Goal: Information Seeking & Learning: Learn about a topic

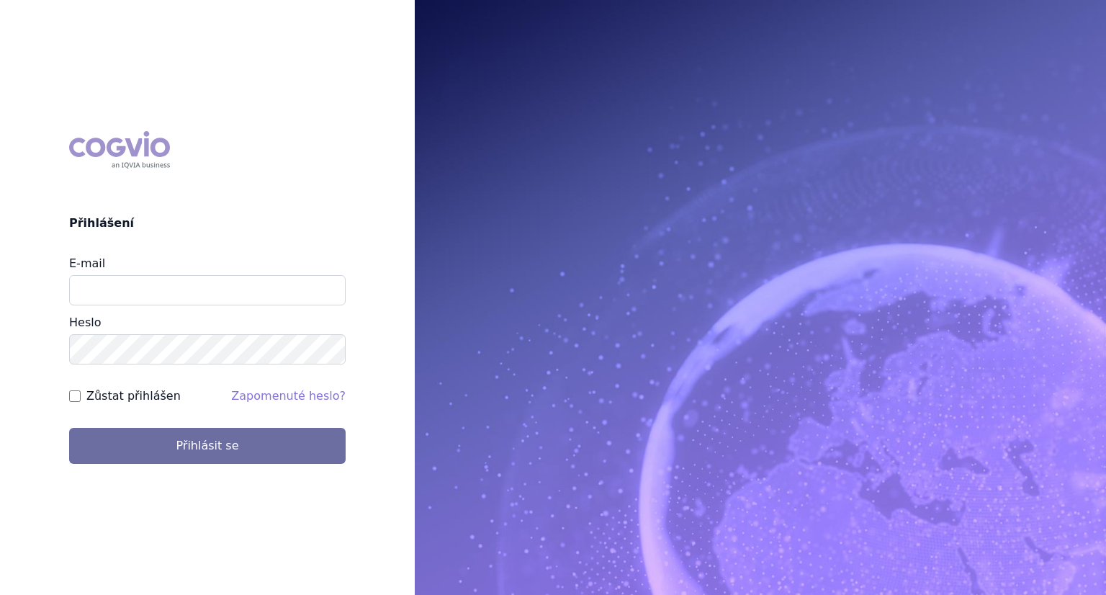
type input "[PERSON_NAME][EMAIL_ADDRESS][DOMAIN_NAME]"
click at [69, 428] on button "Přihlásit se" at bounding box center [207, 446] width 277 height 36
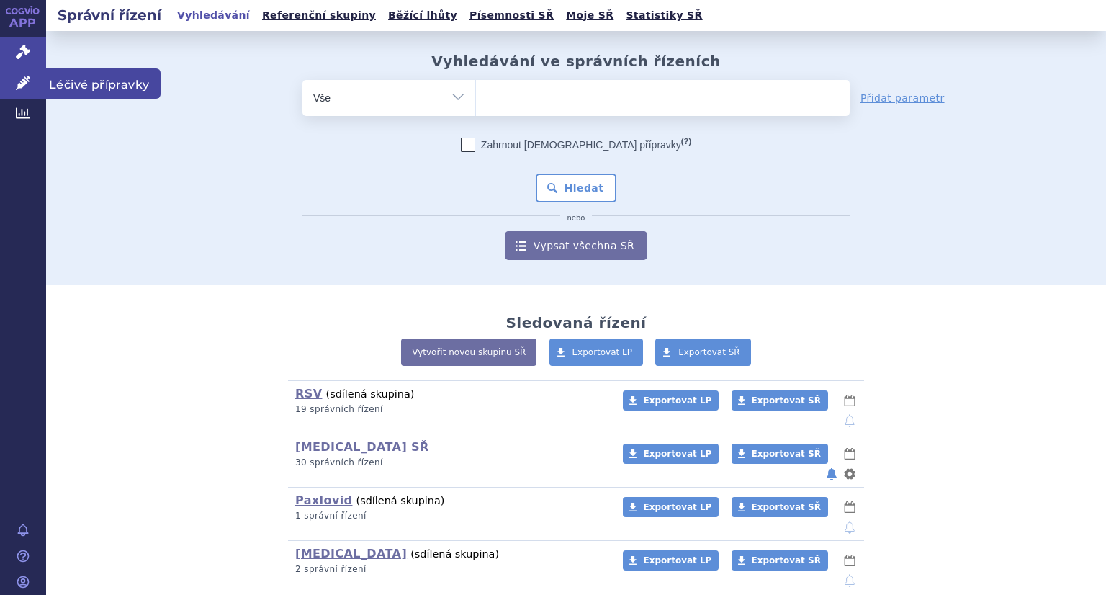
click at [29, 86] on icon at bounding box center [23, 83] width 14 height 14
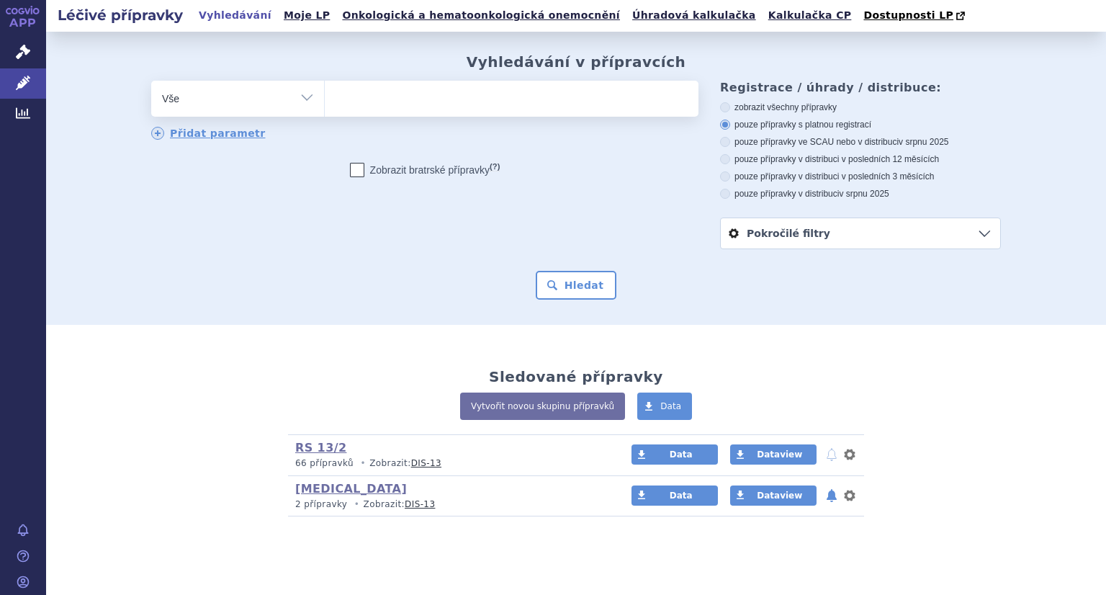
click at [343, 111] on ul at bounding box center [512, 96] width 374 height 30
click at [325, 111] on select at bounding box center [324, 98] width 1 height 36
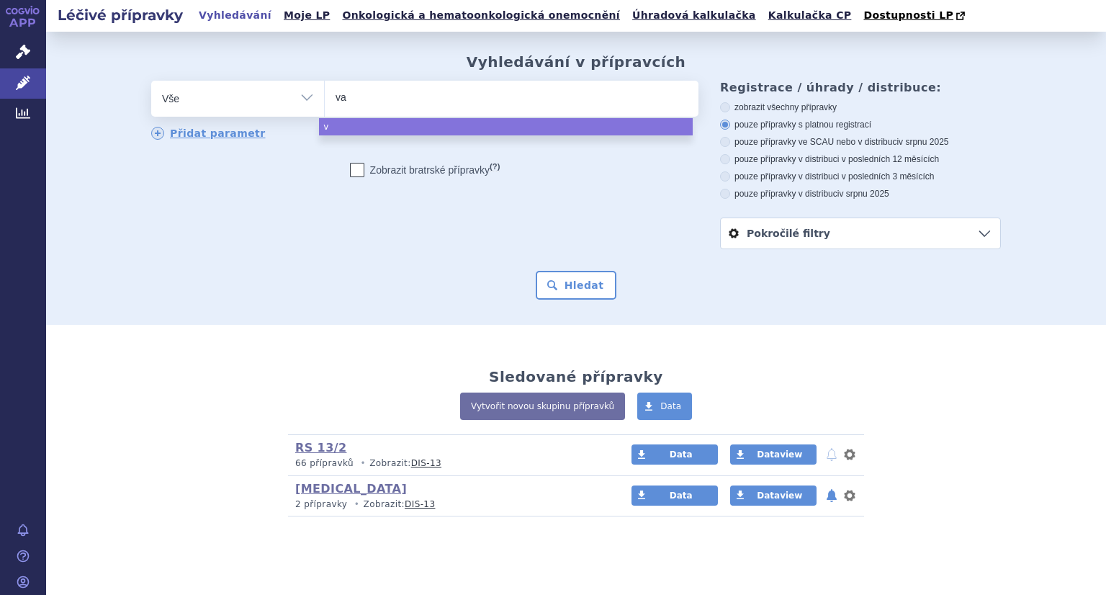
type input "vax"
type input "vaxne"
type input "vaxneuv"
type input "vaxneuva"
type input "vaxneuvance"
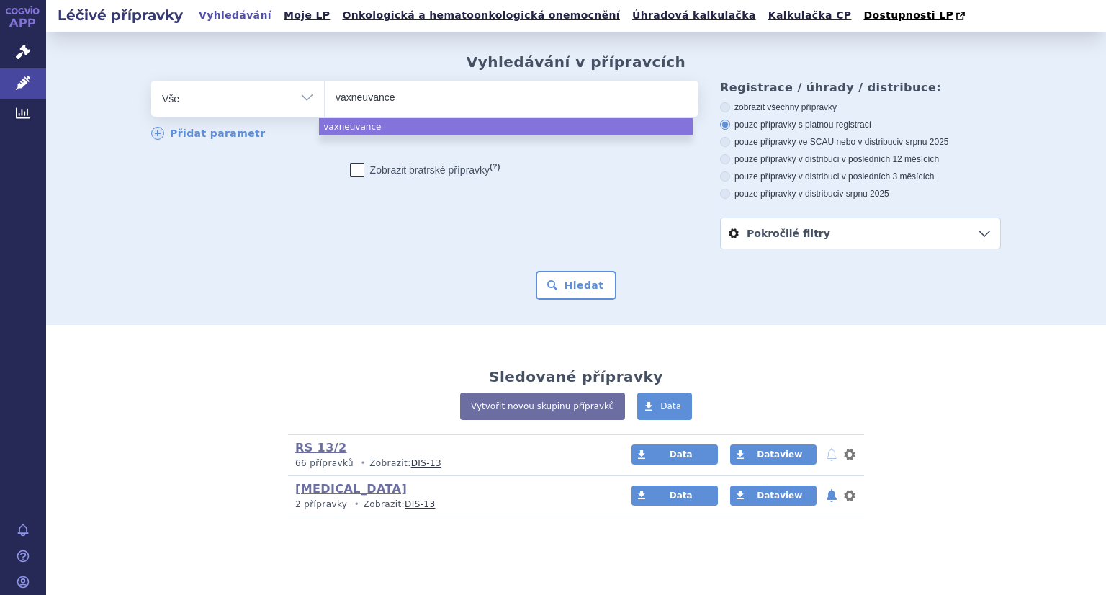
select select "vaxneuvance"
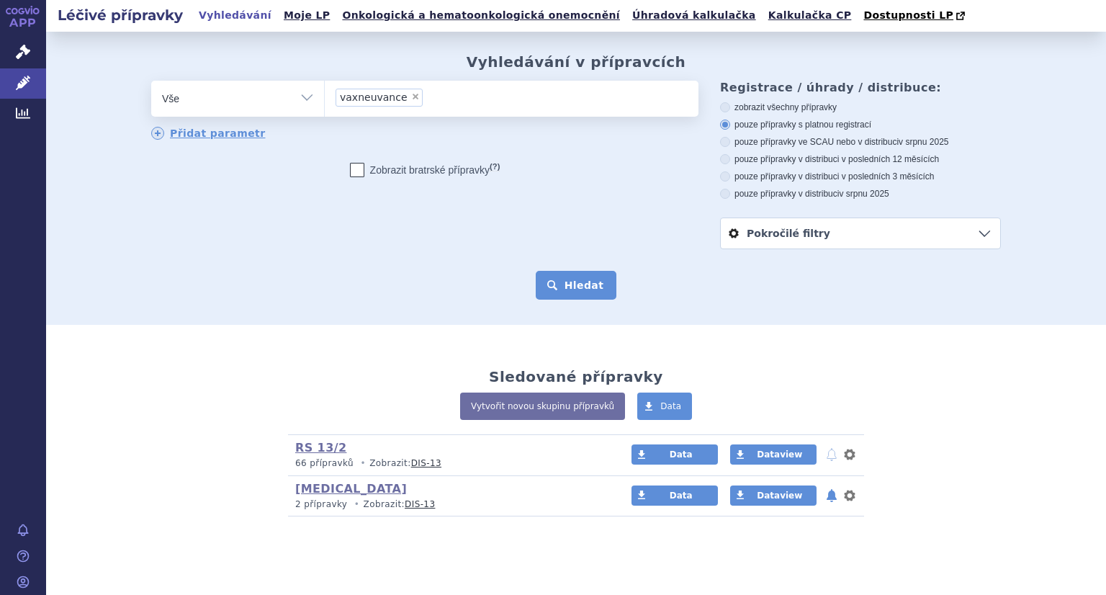
click at [565, 291] on button "Hledat" at bounding box center [576, 285] width 81 height 29
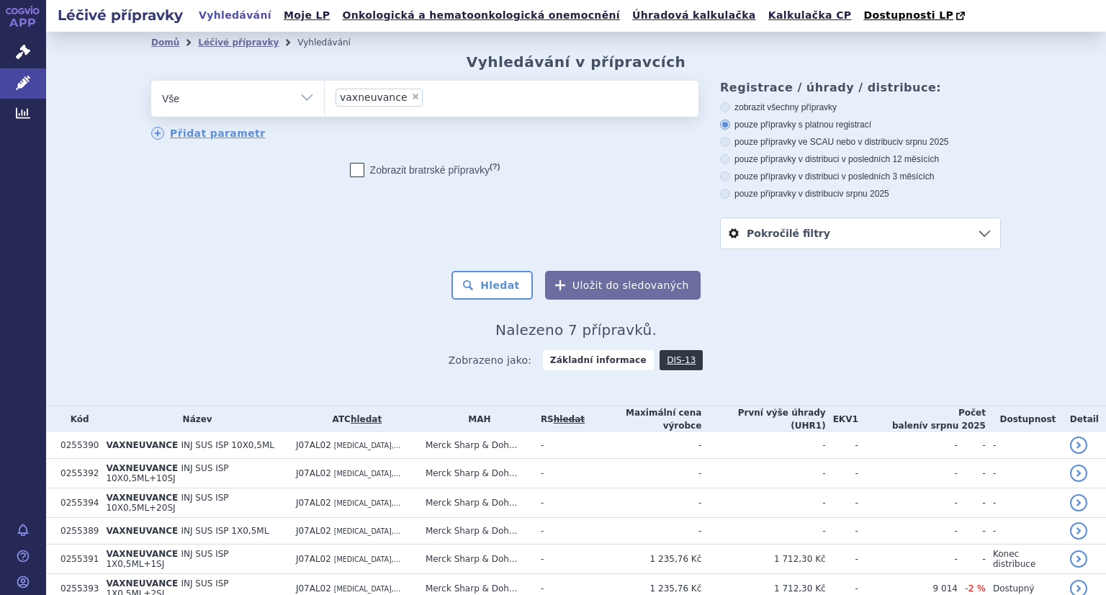
scroll to position [77, 0]
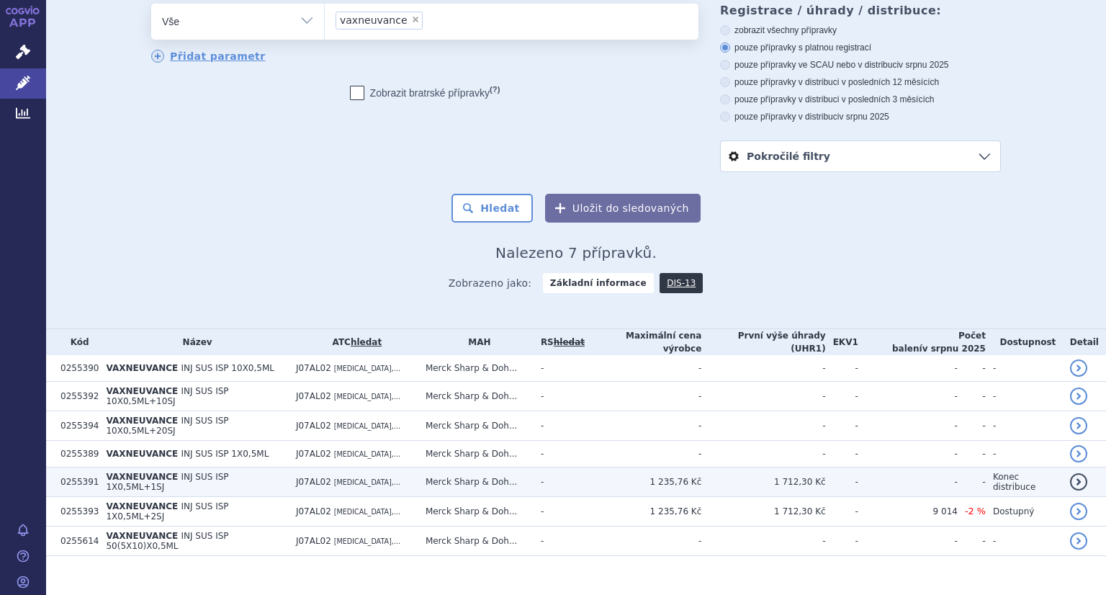
click at [171, 472] on span "INJ SUS ISP 1X0,5ML+1SJ" at bounding box center [167, 482] width 122 height 20
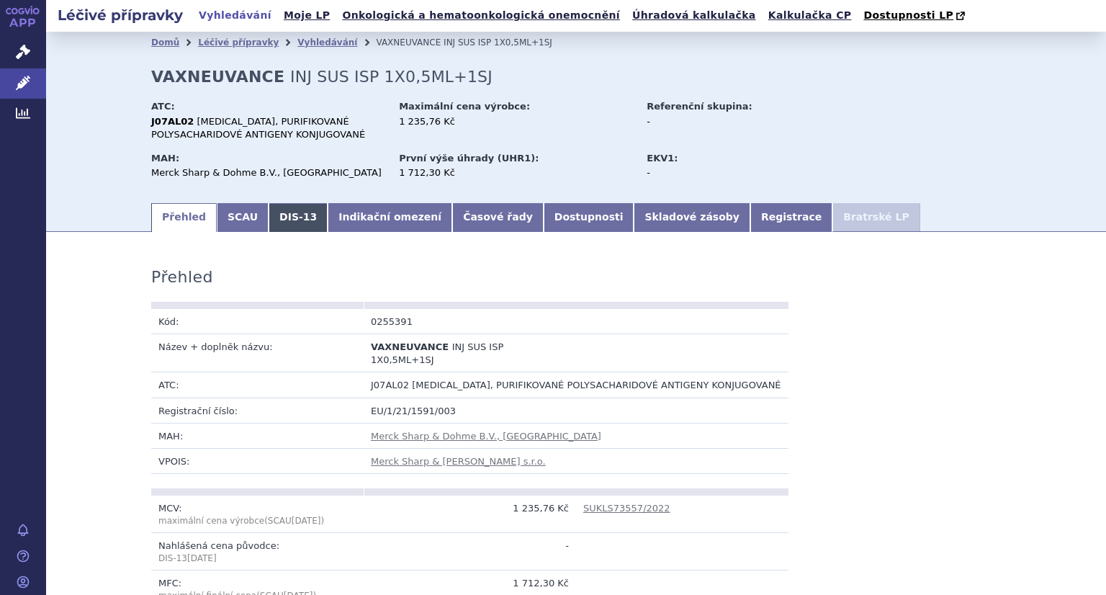
click at [275, 219] on link "DIS-13" at bounding box center [298, 217] width 59 height 29
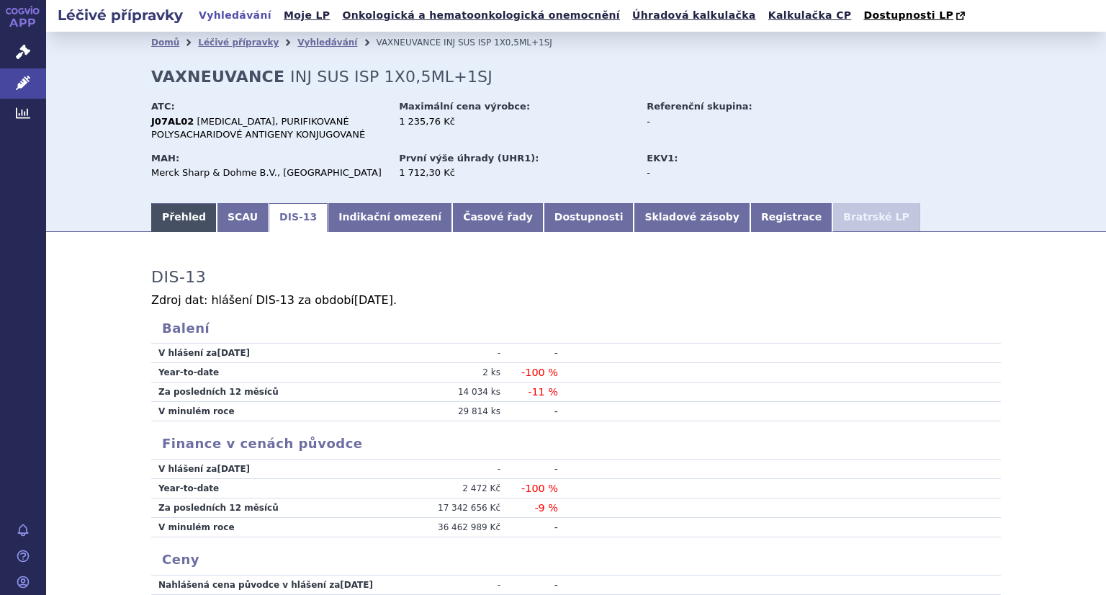
click at [184, 223] on link "Přehled" at bounding box center [184, 217] width 66 height 29
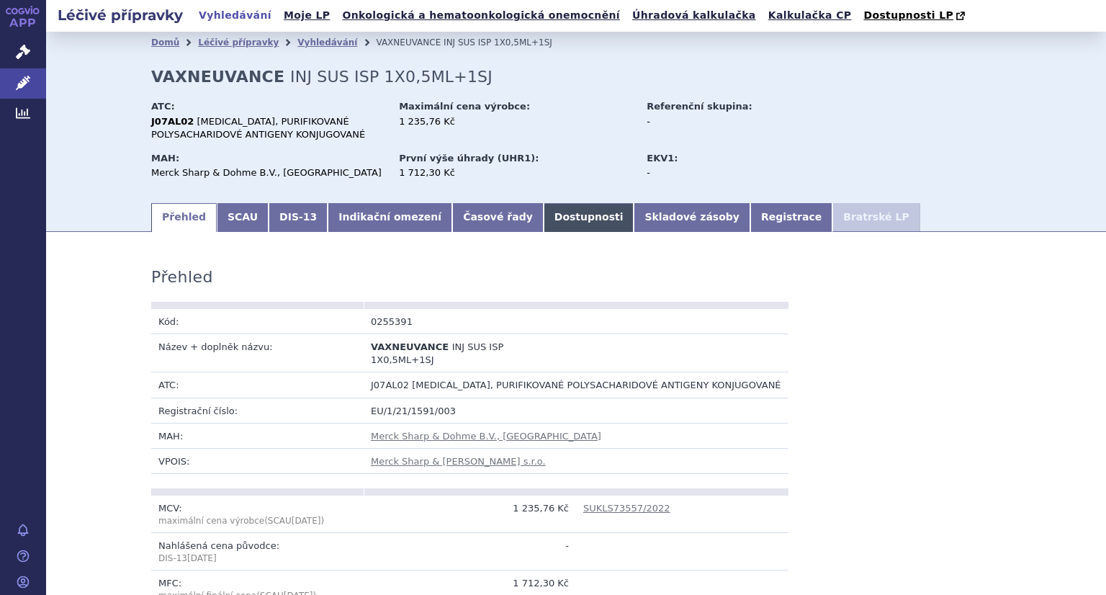
click at [544, 219] on link "Dostupnosti" at bounding box center [589, 217] width 91 height 29
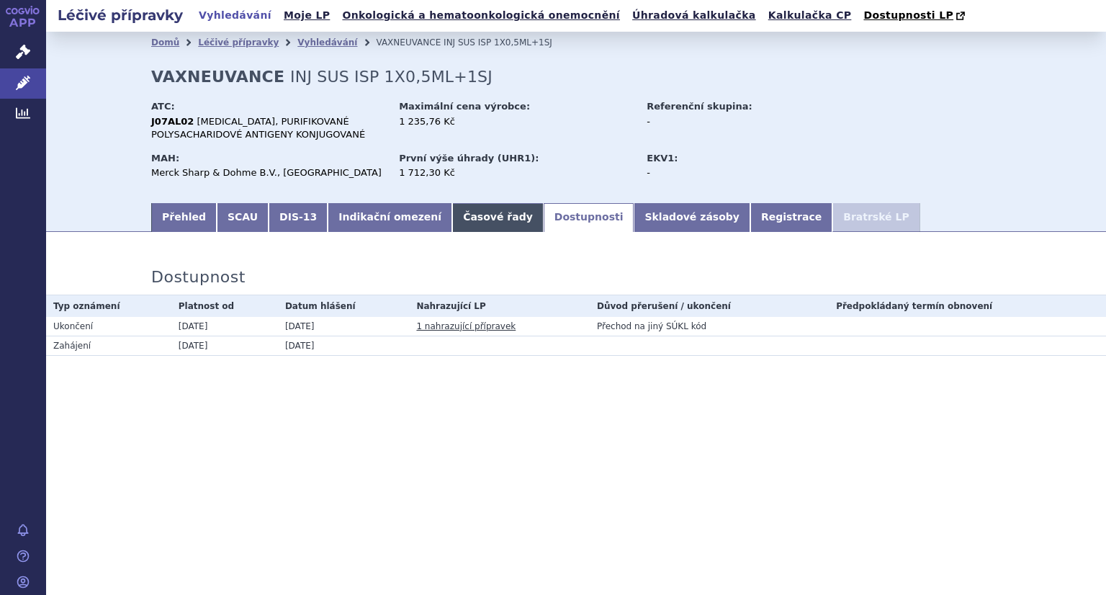
click at [452, 222] on link "Časové řady" at bounding box center [497, 217] width 91 height 29
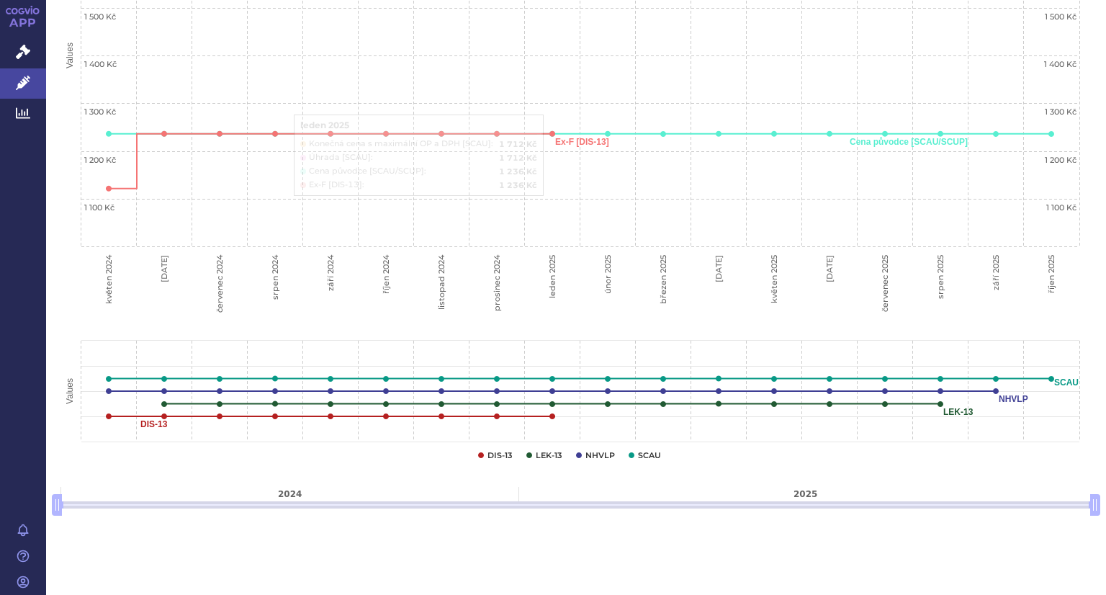
scroll to position [491, 0]
click at [52, 506] on span at bounding box center [57, 505] width 10 height 22
drag, startPoint x: 58, startPoint y: 506, endPoint x: 0, endPoint y: 508, distance: 57.7
click at [0, 508] on div "APP Správní řízení Léčivé přípravky Analytics Notifikace Nápověda Lenka Kratoch…" at bounding box center [553, 297] width 1106 height 595
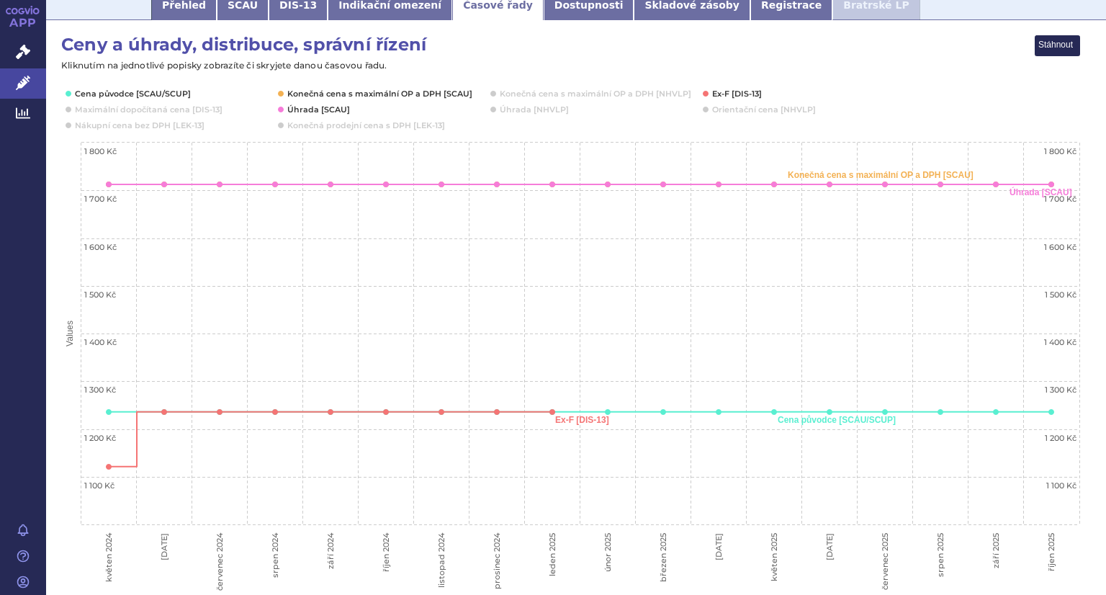
scroll to position [33, 0]
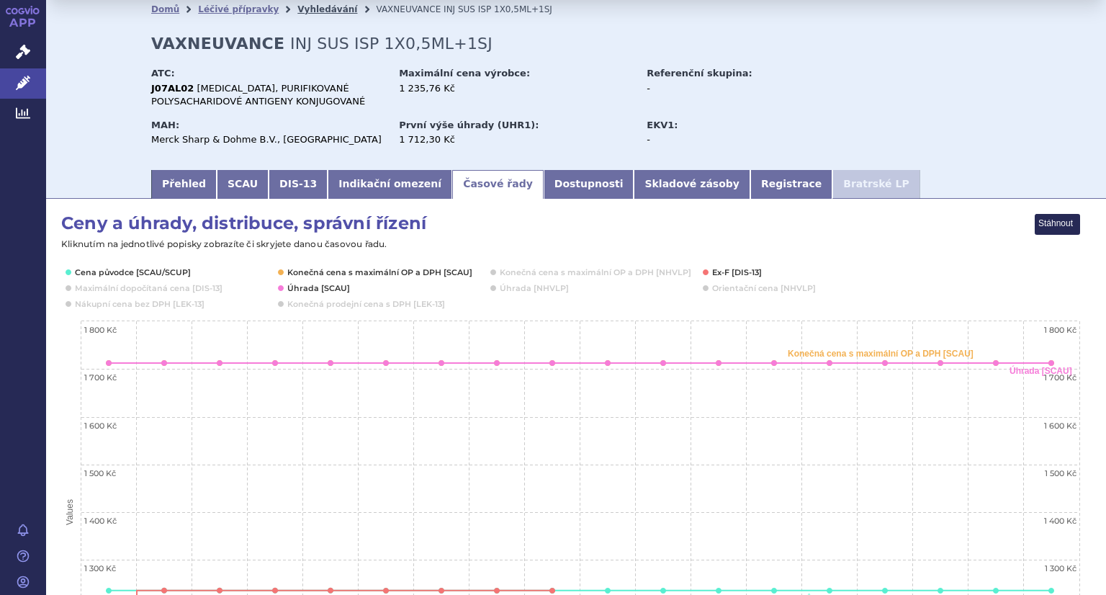
click at [310, 9] on link "Vyhledávání" at bounding box center [327, 9] width 60 height 10
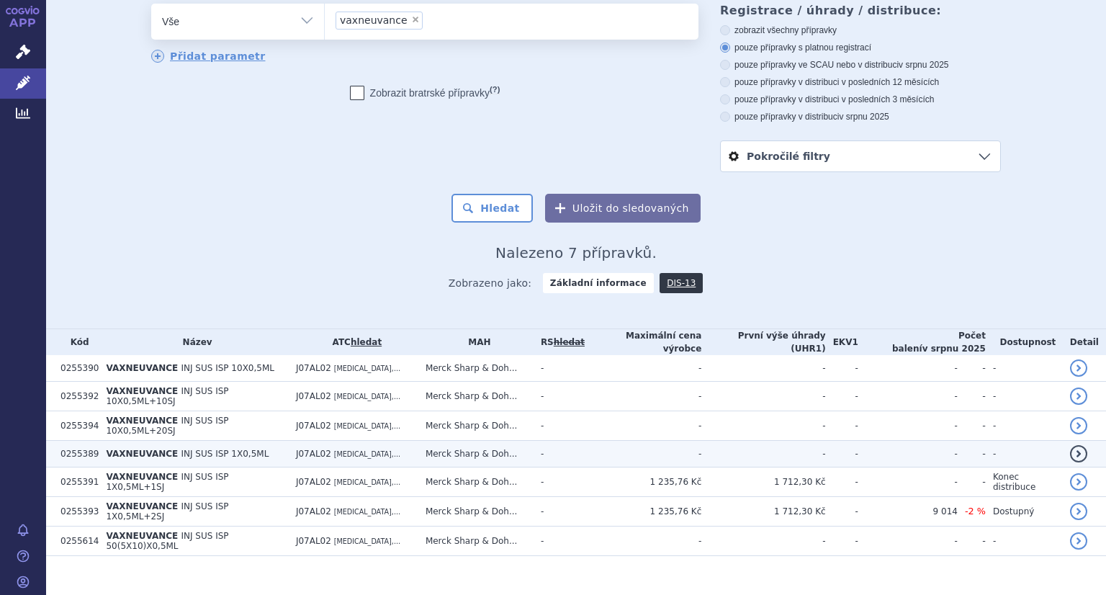
scroll to position [76, 0]
